Goal: Task Accomplishment & Management: Complete application form

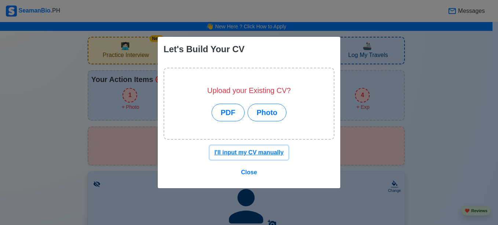
click at [264, 151] on u "I'll input my CV manually" at bounding box center [249, 152] width 69 height 6
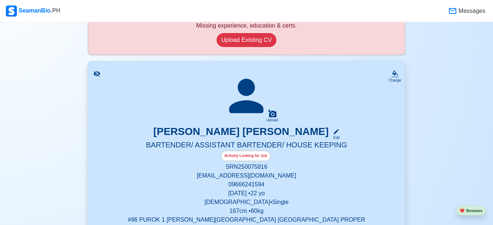
scroll to position [116, 0]
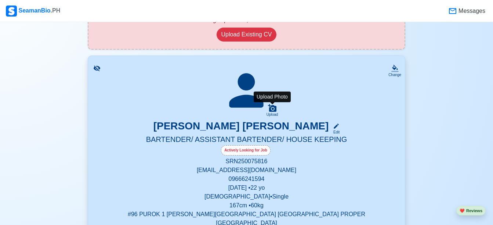
click at [275, 110] on icon at bounding box center [272, 108] width 8 height 8
click at [0, 0] on input "Upload" at bounding box center [0, 0] width 0 height 0
click at [272, 116] on div "Upload" at bounding box center [272, 114] width 12 height 4
click at [0, 0] on input "Upload" at bounding box center [0, 0] width 0 height 0
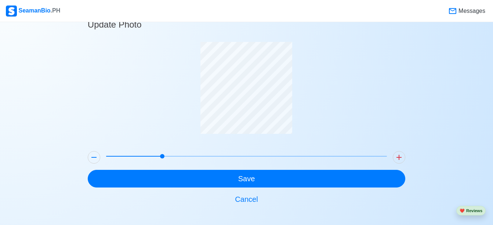
drag, startPoint x: 107, startPoint y: 153, endPoint x: 156, endPoint y: 157, distance: 49.7
click at [160, 157] on span at bounding box center [162, 156] width 4 height 4
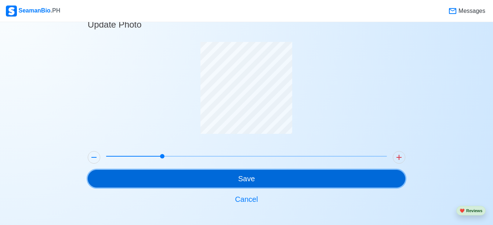
click at [258, 182] on button "Save" at bounding box center [246, 179] width 317 height 18
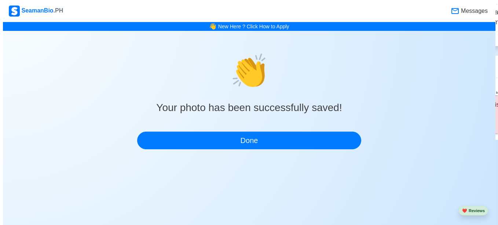
scroll to position [0, 0]
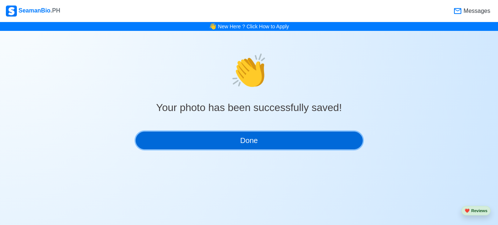
click at [259, 144] on button "Done" at bounding box center [249, 140] width 227 height 18
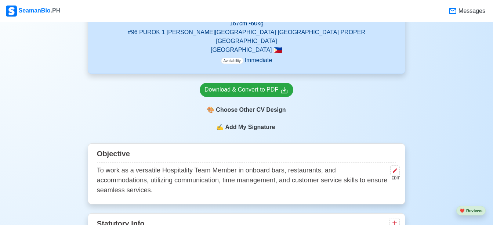
scroll to position [308, 0]
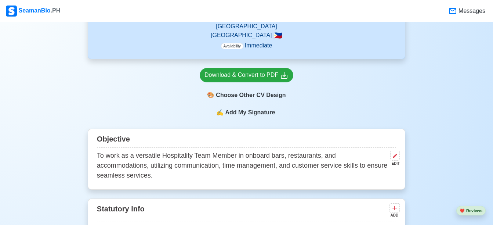
click at [258, 110] on div "✍️ Add My Signature" at bounding box center [246, 117] width 317 height 18
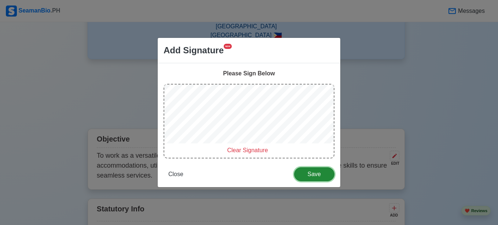
click at [315, 173] on span "Save" at bounding box center [314, 174] width 31 height 6
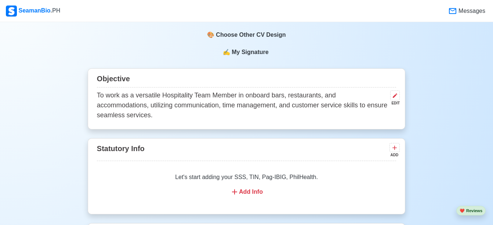
scroll to position [355, 0]
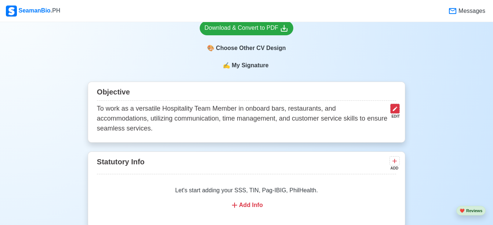
click at [394, 106] on icon at bounding box center [395, 109] width 6 height 6
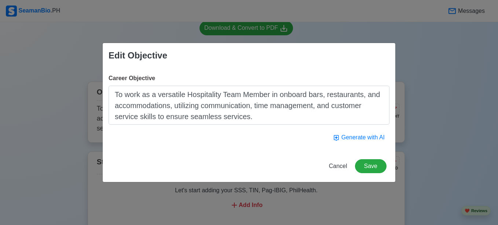
click at [270, 117] on textarea "To work as a versatile Hospitality Team Member in onboard bars, restaurants, an…" at bounding box center [249, 105] width 281 height 39
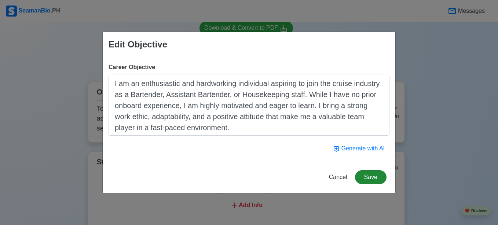
type textarea "I am an enthusiastic and hardworking individual aspiring to join the cruise ind…"
click at [375, 180] on button "Save" at bounding box center [371, 177] width 32 height 14
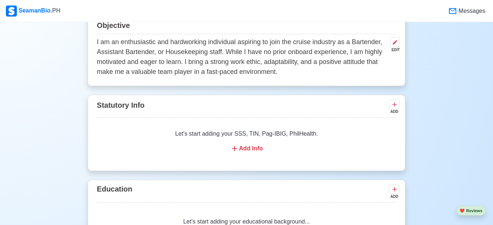
scroll to position [451, 0]
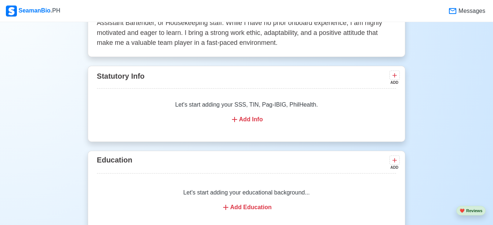
click at [261, 115] on div "Add Info" at bounding box center [246, 119] width 281 height 9
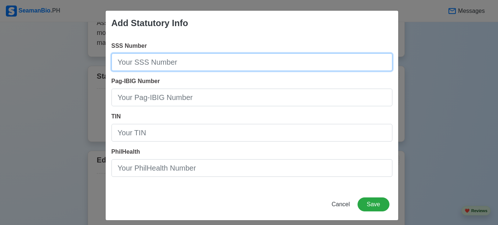
click at [241, 64] on input "SSS Number" at bounding box center [252, 62] width 281 height 18
type input "[PHONE_NUMBER]"
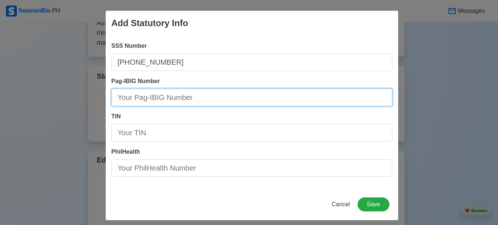
click at [205, 98] on input "Pag-IBIG Number" at bounding box center [252, 97] width 281 height 18
type input "1213-3968-6922"
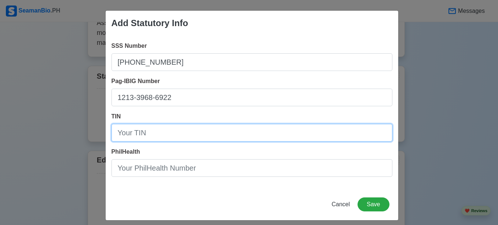
click at [181, 136] on input "TIN" at bounding box center [252, 133] width 281 height 18
type input "628-511-155-00000"
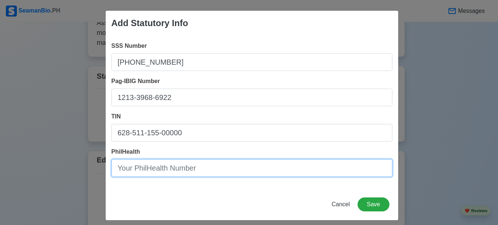
click at [183, 170] on input "PhilHealth" at bounding box center [252, 168] width 281 height 18
type input "04-250823953-4"
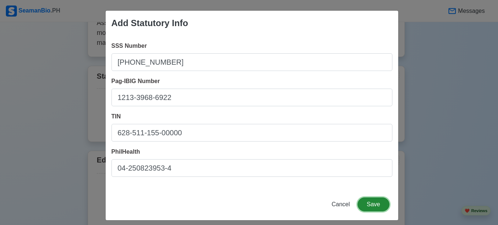
click at [381, 206] on button "Save" at bounding box center [374, 204] width 32 height 14
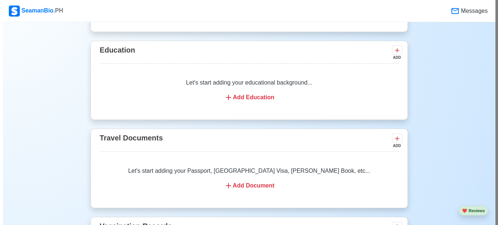
scroll to position [552, 0]
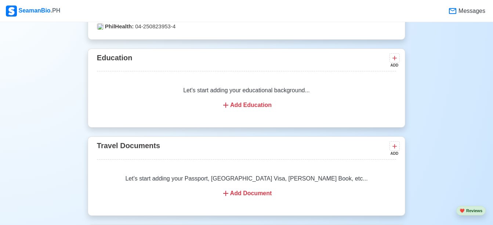
click at [258, 101] on div "Add Education" at bounding box center [246, 105] width 281 height 9
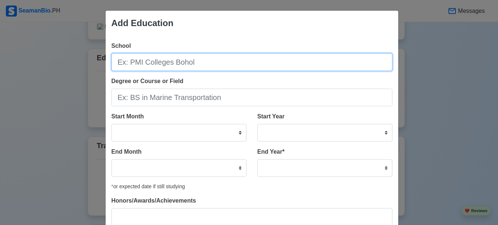
click at [218, 62] on input "School" at bounding box center [252, 62] width 281 height 18
type input "[GEOGRAPHIC_DATA]"
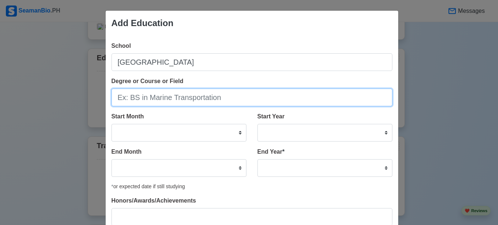
click at [185, 92] on input "Degree or Course or Field" at bounding box center [252, 97] width 281 height 18
type input "Bachelor of Science in Tourism Management"
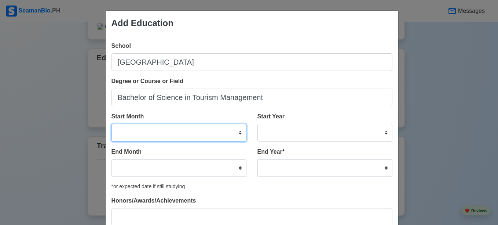
click at [174, 135] on select "January February March April May June July August September October November De…" at bounding box center [179, 133] width 135 height 18
select select "August"
click at [112, 124] on select "January February March April May June July August September October November De…" at bounding box center [179, 133] width 135 height 18
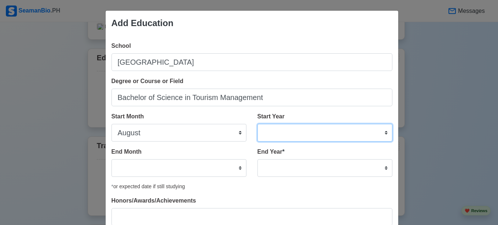
click at [285, 134] on select "2025 2024 2023 2022 2021 2020 2019 2018 2017 2016 2015 2014 2013 2012 2011 2010…" at bounding box center [325, 133] width 135 height 18
select select "2021"
click at [258, 124] on select "2025 2024 2023 2022 2021 2020 2019 2018 2017 2016 2015 2014 2013 2012 2011 2010…" at bounding box center [325, 133] width 135 height 18
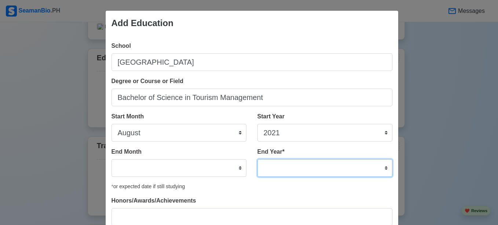
click at [279, 166] on select "2035 2034 2033 2032 2031 2030 2029 2028 2027 2026 2025 2024 2023 2022 2021 2020…" at bounding box center [325, 168] width 135 height 18
select select "2024"
click at [258, 159] on select "2035 2034 2033 2032 2031 2030 2029 2028 2027 2026 2025 2024 2023 2022 2021 2020…" at bounding box center [325, 168] width 135 height 18
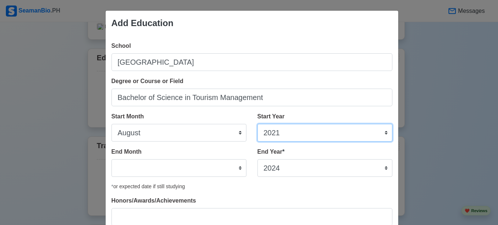
click at [298, 127] on select "2025 2024 2023 2022 2021 2020 2019 2018 2017 2016 2015 2014 2013 2012 2011 2010…" at bounding box center [325, 133] width 135 height 18
select select "2020"
click at [258, 124] on select "2025 2024 2023 2022 2021 2020 2019 2018 2017 2016 2015 2014 2013 2012 2011 2010…" at bounding box center [325, 133] width 135 height 18
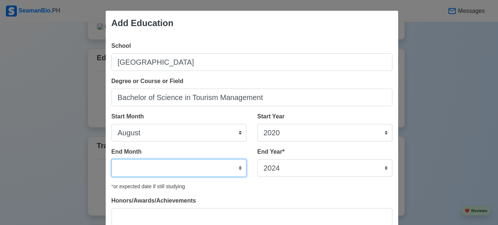
click at [148, 169] on select "January February March April May June July August September October November De…" at bounding box center [179, 168] width 135 height 18
select select "July"
click at [112, 159] on select "January February March April May June July August September October November De…" at bounding box center [179, 168] width 135 height 18
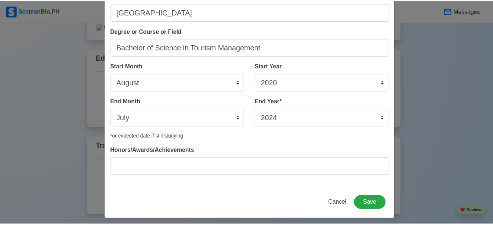
scroll to position [55, 0]
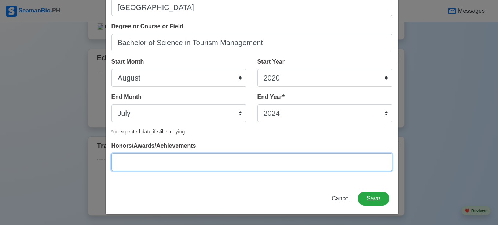
click at [300, 162] on input "Honors/Awards/Achievements" at bounding box center [252, 162] width 281 height 18
type input "Athlete of the Year."
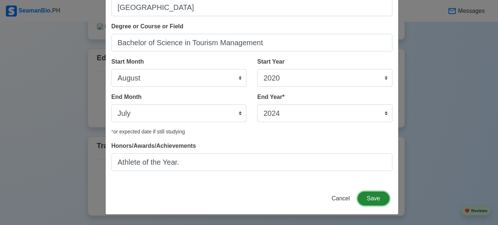
click at [363, 201] on button "Save" at bounding box center [374, 198] width 32 height 14
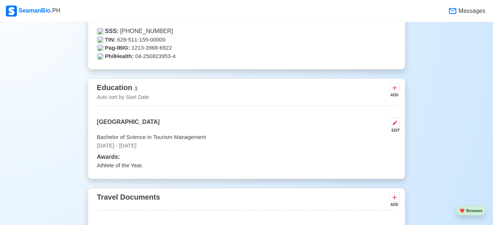
scroll to position [654, 0]
